Goal: Task Accomplishment & Management: Use online tool/utility

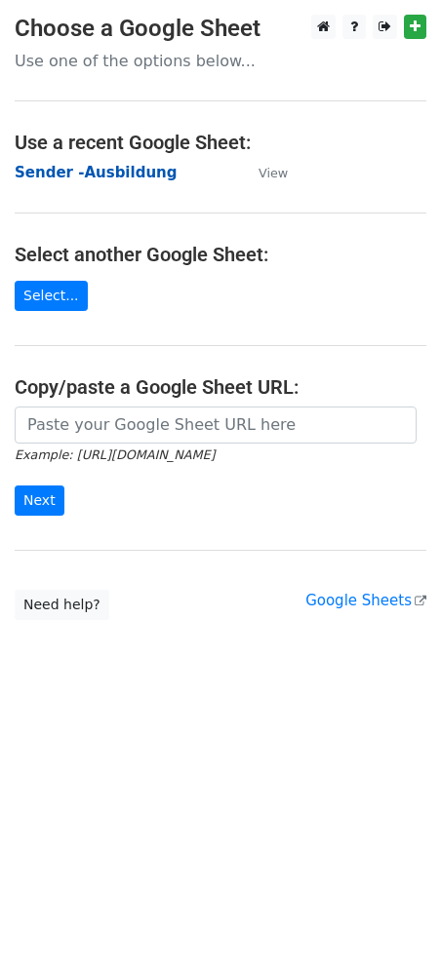
click at [86, 171] on strong "Sender -Ausbildung" at bounding box center [96, 173] width 162 height 18
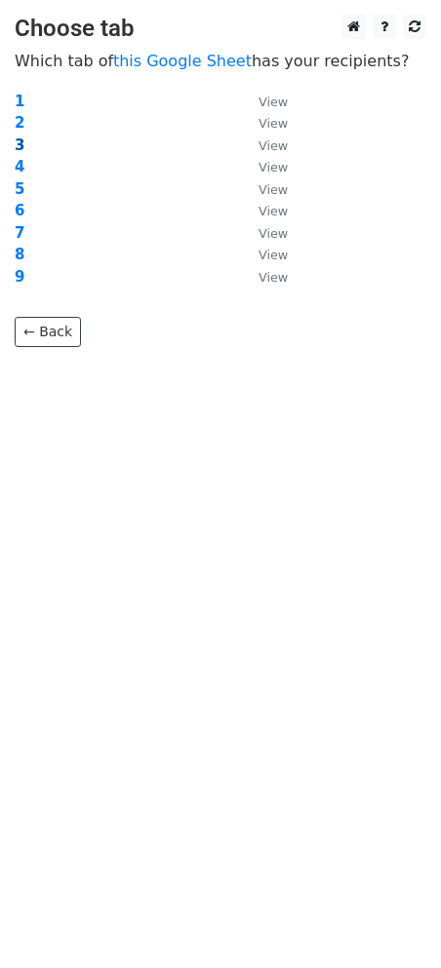
click at [19, 140] on strong "3" at bounding box center [20, 145] width 10 height 18
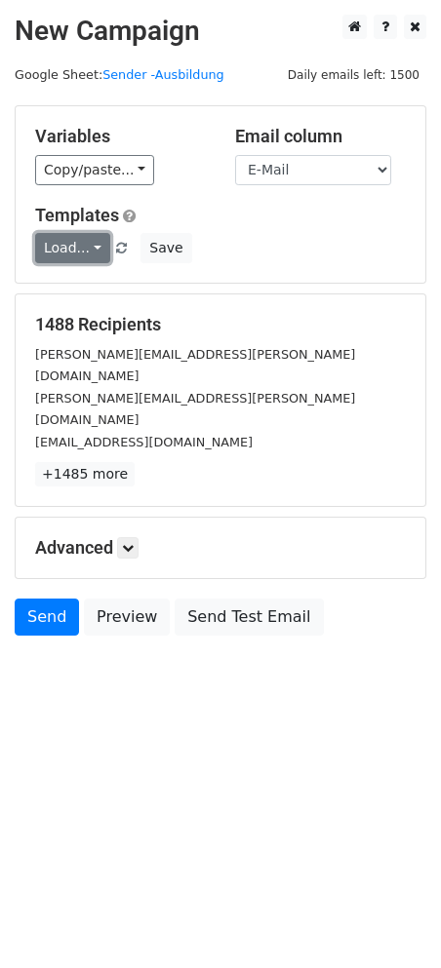
click at [72, 252] on link "Load..." at bounding box center [72, 248] width 75 height 30
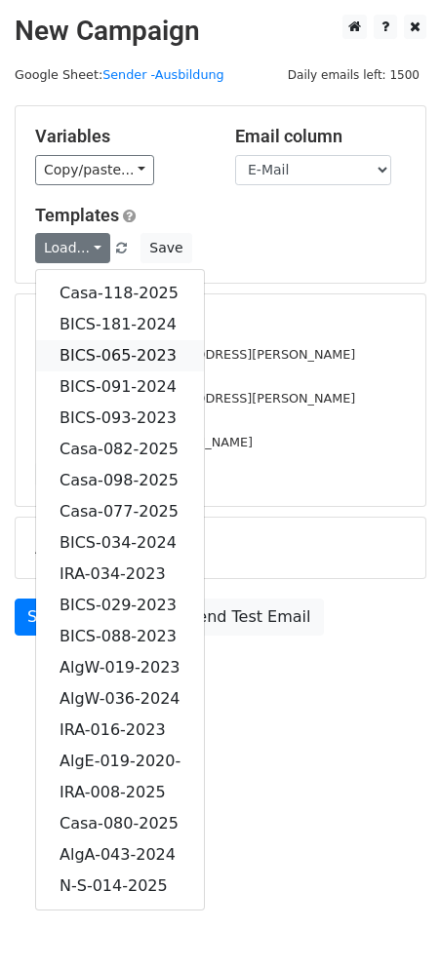
click at [122, 341] on link "BICS-065-2023" at bounding box center [120, 355] width 168 height 31
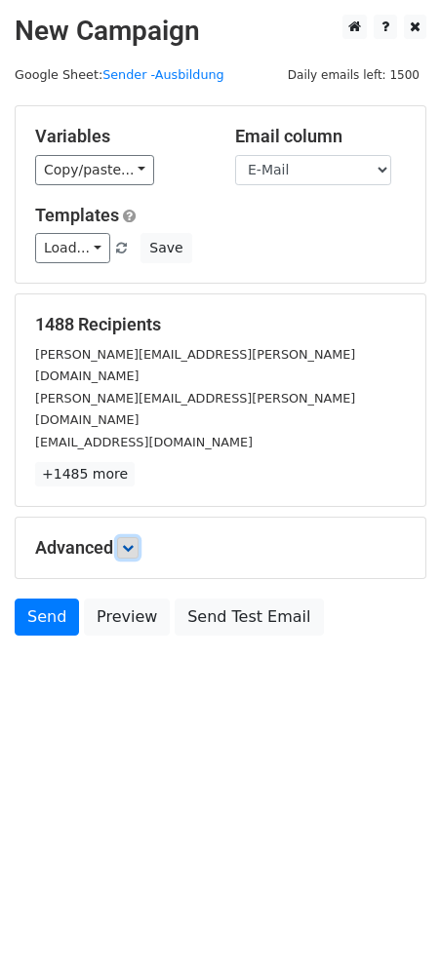
click at [128, 542] on icon at bounding box center [128, 548] width 12 height 12
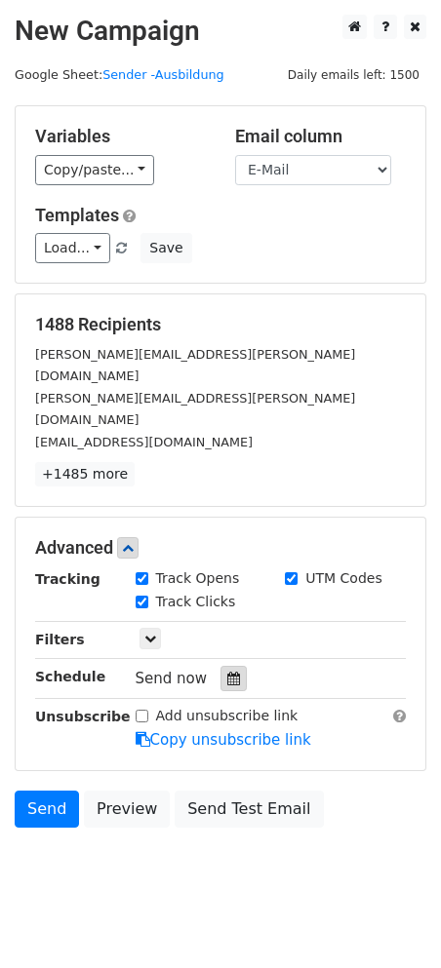
click at [227, 672] on icon at bounding box center [233, 679] width 13 height 14
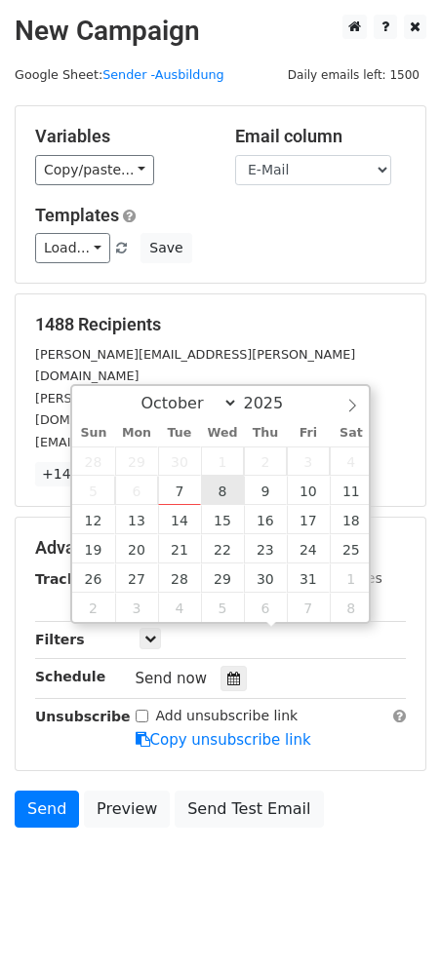
type input "2025-10-08 12:00"
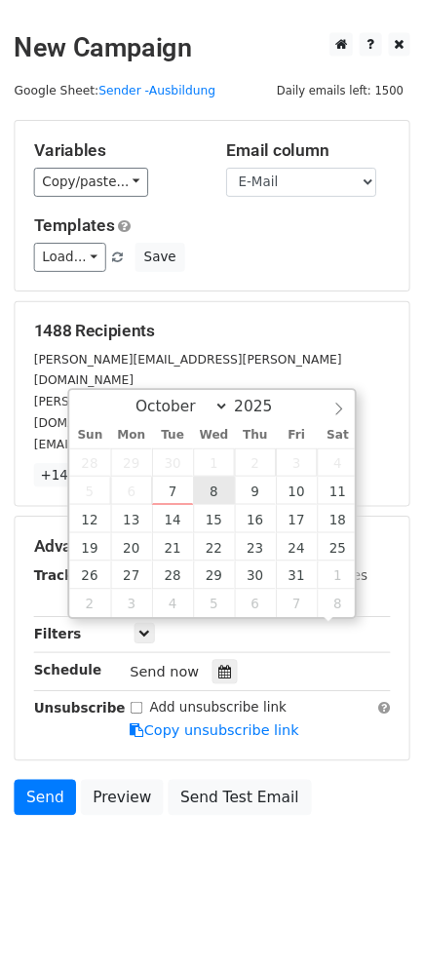
scroll to position [1, 0]
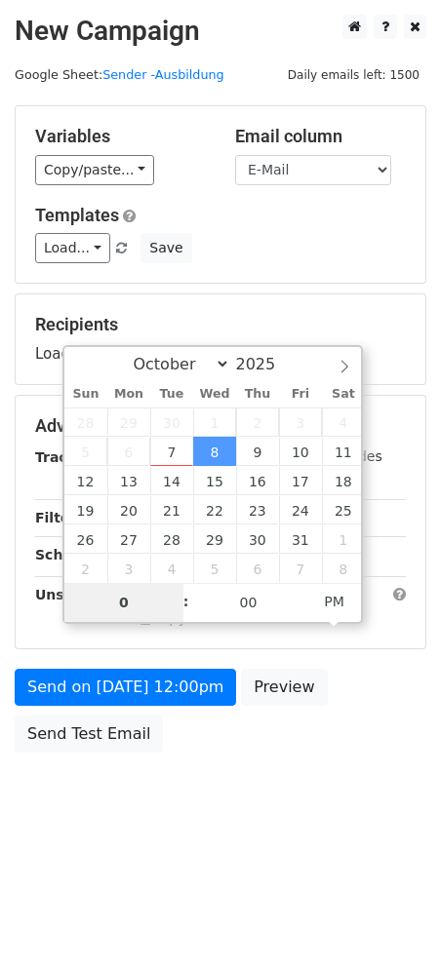
type input "08"
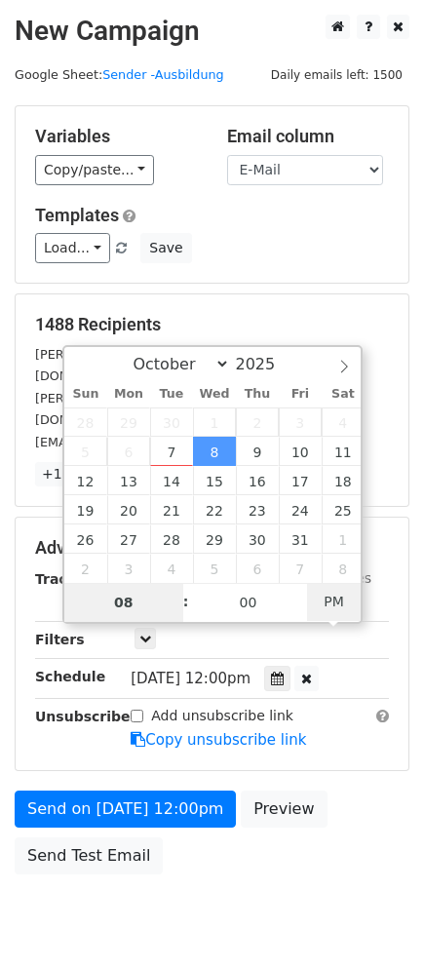
type input "2025-10-08 08:00"
click at [329, 595] on span "PM" at bounding box center [334, 601] width 54 height 39
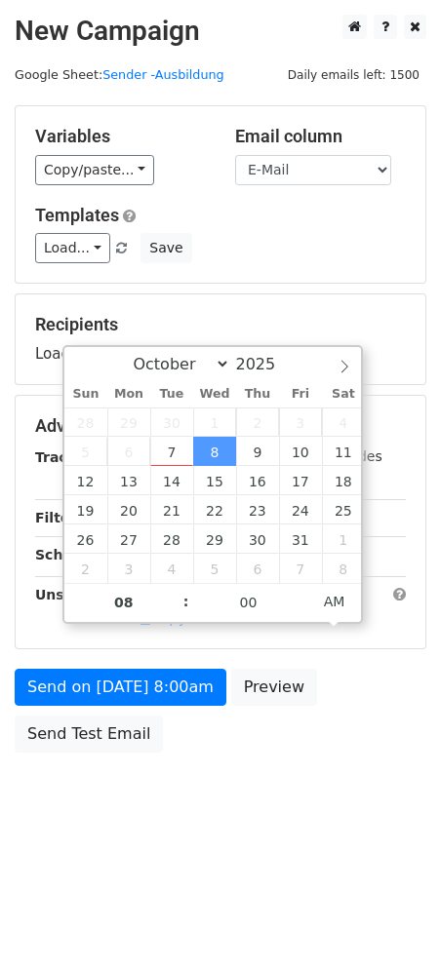
click at [260, 821] on body "New Campaign Daily emails left: 1500 Google Sheet: Sender -Ausbildung Variables…" at bounding box center [220, 428] width 441 height 826
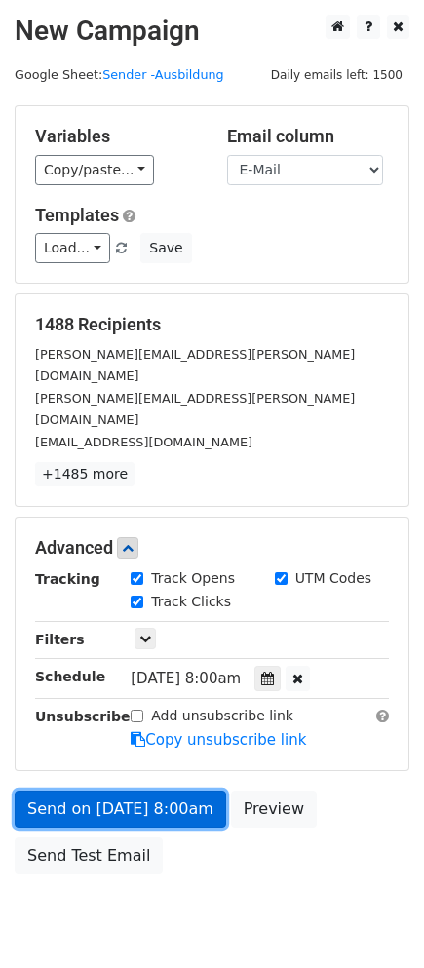
click at [120, 790] on link "Send on Oct 8 at 8:00am" at bounding box center [120, 808] width 211 height 37
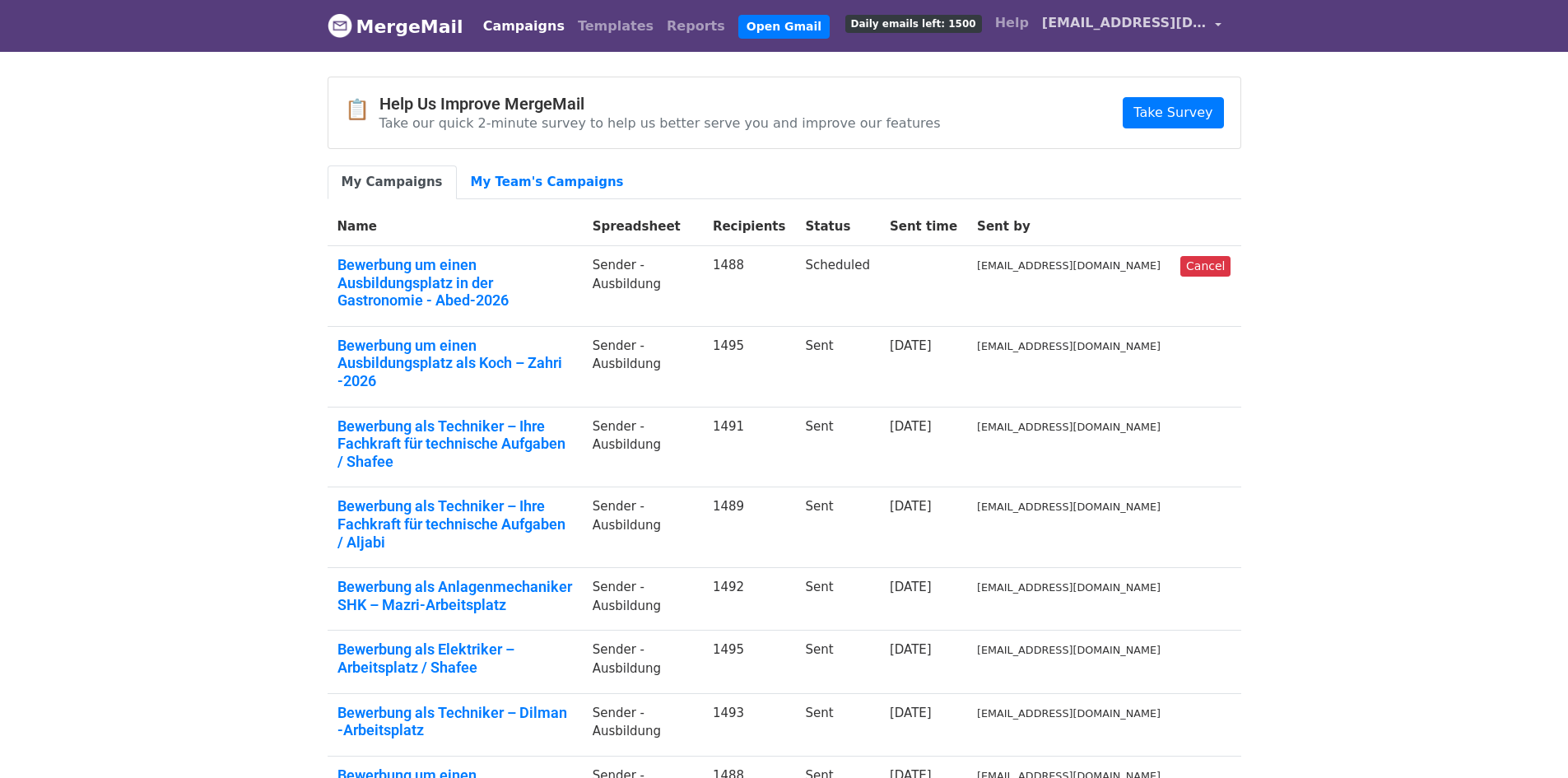
click at [1218, 24] on link "[EMAIL_ADDRESS][DOMAIN_NAME]" at bounding box center [1131, 26] width 193 height 39
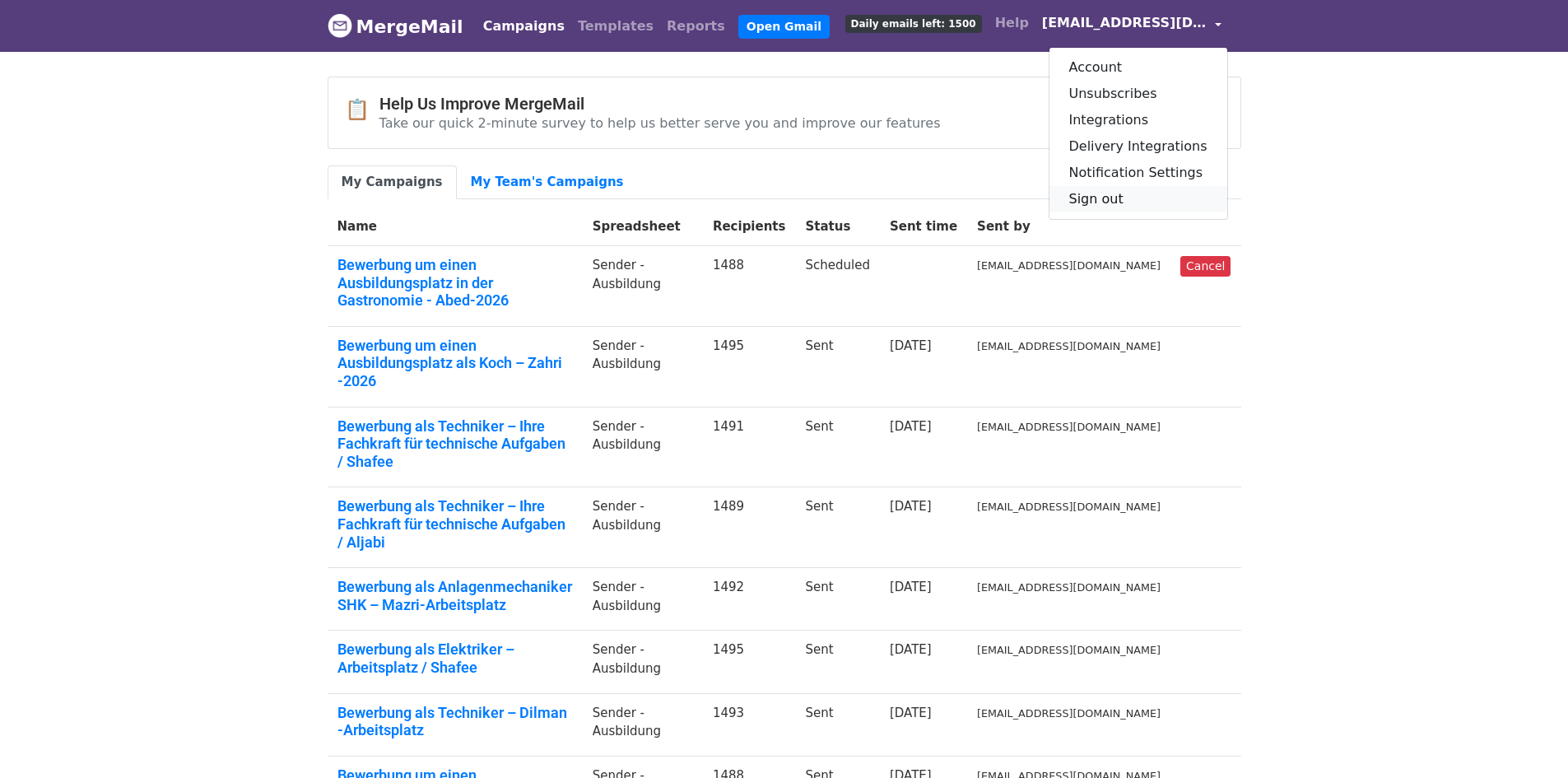
click at [1116, 195] on link "Sign out" at bounding box center [1138, 199] width 178 height 26
